Goal: Navigation & Orientation: Find specific page/section

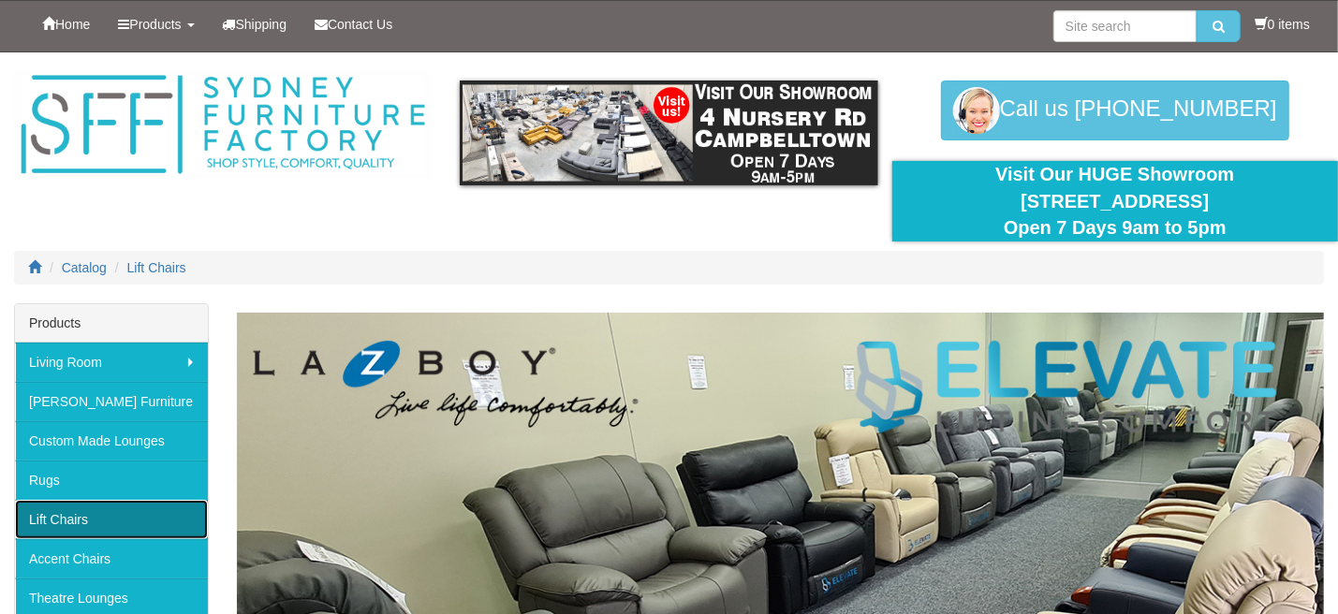
click at [64, 514] on link "Lift Chairs" at bounding box center [111, 519] width 193 height 39
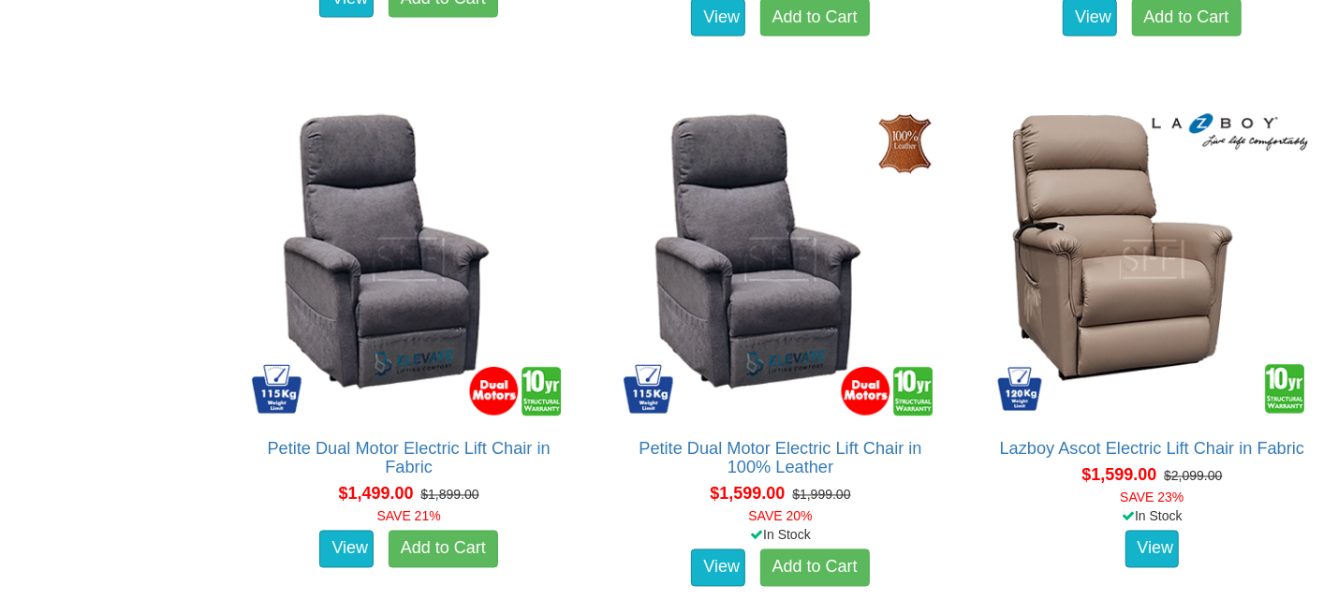
scroll to position [1778, 0]
